Goal: Check status: Check status

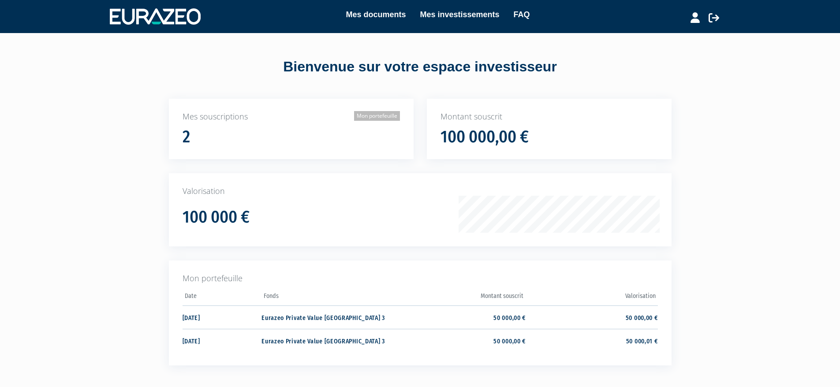
click at [379, 117] on link "Mon portefeuille" at bounding box center [377, 116] width 46 height 10
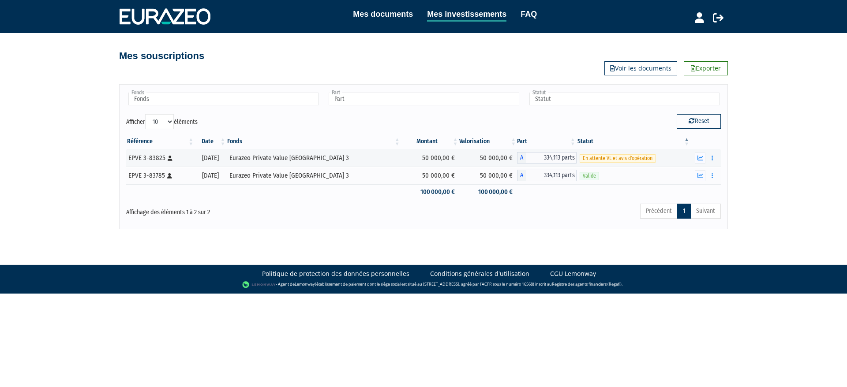
click at [567, 210] on div "Précédent 1 Suivant" at bounding box center [549, 212] width 341 height 19
click at [699, 178] on icon "button" at bounding box center [700, 176] width 6 height 6
